Goal: Register for event/course

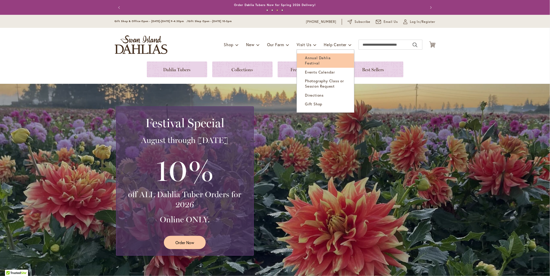
click at [311, 58] on span "Annual Dahlia Festival" at bounding box center [318, 60] width 26 height 10
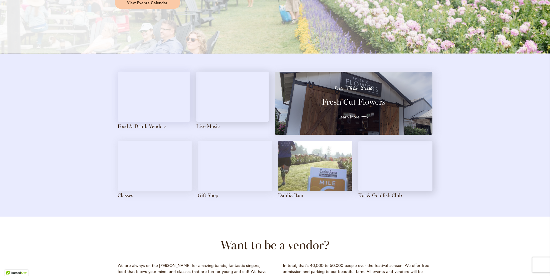
scroll to position [501, 0]
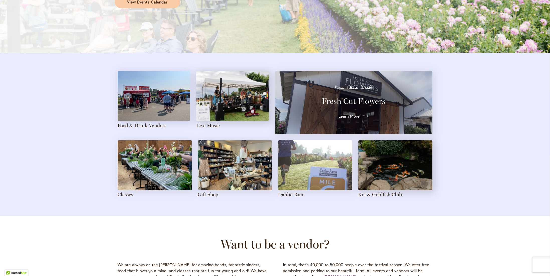
click at [139, 186] on img at bounding box center [155, 165] width 74 height 50
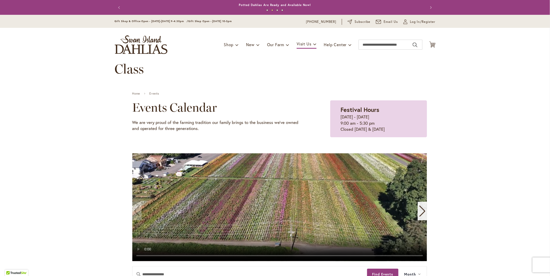
scroll to position [25, 0]
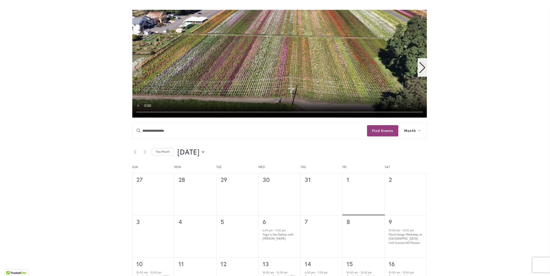
scroll to position [125, 0]
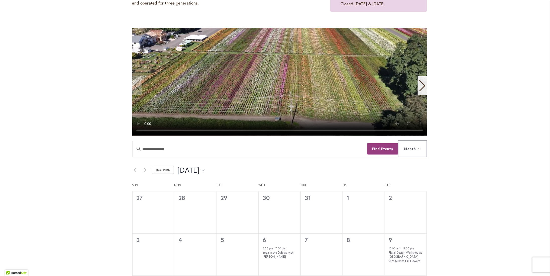
click at [418, 148] on icon at bounding box center [419, 149] width 3 height 2
click at [144, 170] on icon "Next month" at bounding box center [145, 170] width 3 height 4
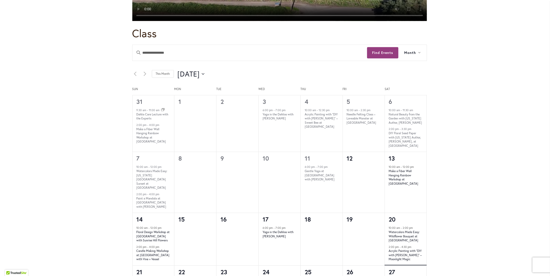
scroll to position [251, 0]
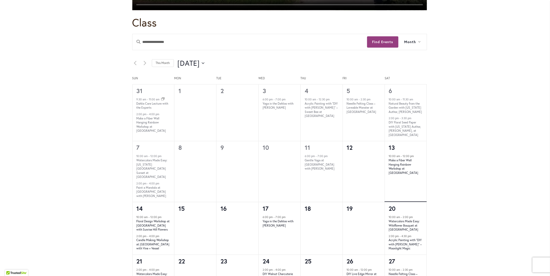
click at [410, 183] on div "10:00 am - 12:00 pm Make a Fiber Wall Hanging Rainbow Workshop at Swan Island D…" at bounding box center [406, 178] width 42 height 48
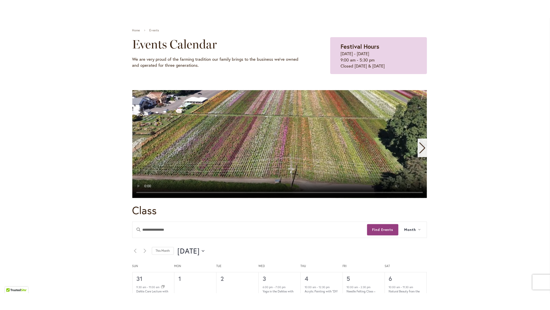
scroll to position [75, 0]
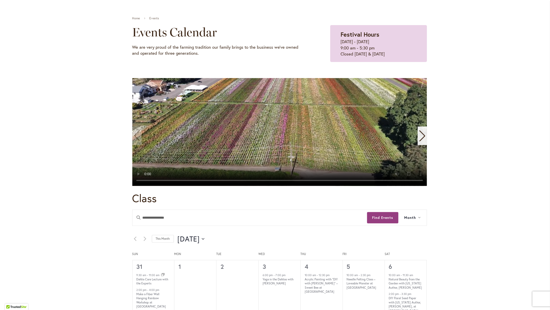
click at [362, 186] on video "1 / 11" at bounding box center [279, 132] width 295 height 108
